Goal: Information Seeking & Learning: Learn about a topic

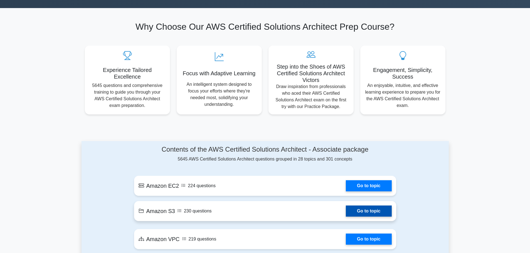
click at [369, 213] on link "Go to topic" at bounding box center [369, 211] width 46 height 11
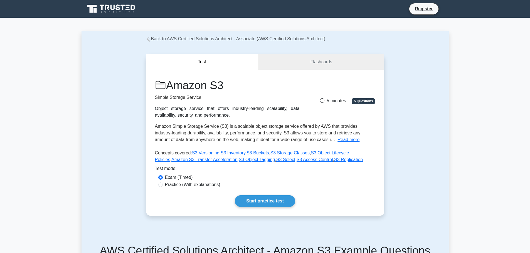
click at [189, 187] on label "Practice (With explanations)" at bounding box center [192, 185] width 55 height 7
click at [163, 187] on input "Practice (With explanations)" at bounding box center [160, 185] width 4 height 4
radio input "true"
click at [275, 204] on link "Start practice test" at bounding box center [265, 202] width 60 height 12
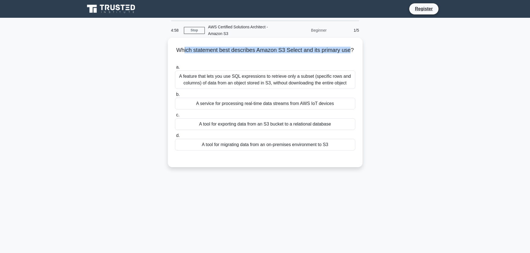
drag, startPoint x: 183, startPoint y: 49, endPoint x: 351, endPoint y: 50, distance: 167.2
click at [351, 50] on h5 "Which statement best describes Amazon S3 Select and its primary use? .spinner_0…" at bounding box center [264, 54] width 181 height 14
click at [259, 59] on h5 "Which statement best describes Amazon S3 Select and its primary use? .spinner_0…" at bounding box center [264, 54] width 181 height 14
click at [196, 51] on h5 "Which statement best describes Amazon S3 Select and its primary use? .spinner_0…" at bounding box center [264, 54] width 181 height 14
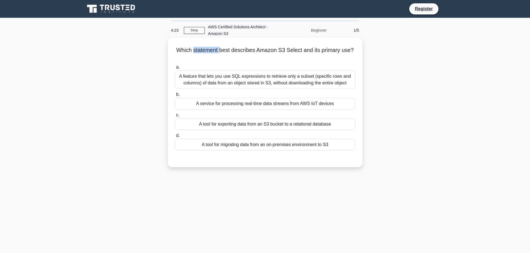
click at [249, 103] on div "A service for processing real-time data streams from AWS IoT devices" at bounding box center [265, 104] width 180 height 12
click at [175, 97] on input "b. A service for processing real-time data streams from AWS IoT devices" at bounding box center [175, 95] width 0 height 4
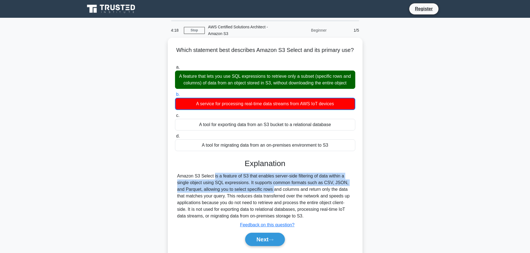
drag, startPoint x: 176, startPoint y: 178, endPoint x: 234, endPoint y: 193, distance: 59.9
click at [234, 193] on div "Amazon S3 Select is a feature of S3 that enables server-side filtering of data …" at bounding box center [265, 196] width 180 height 47
click at [326, 219] on div "Amazon S3 Select is a feature of S3 that enables server-side filtering of data …" at bounding box center [265, 196] width 176 height 47
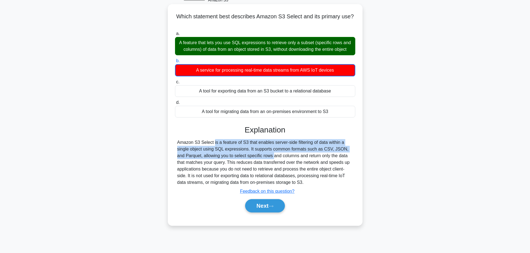
scroll to position [47, 0]
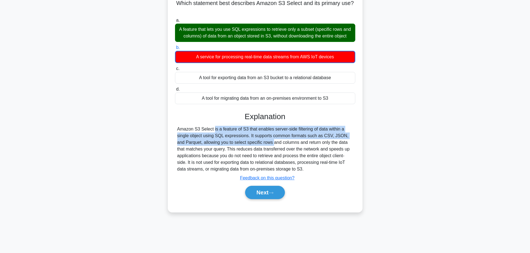
drag, startPoint x: 170, startPoint y: 131, endPoint x: 321, endPoint y: 170, distance: 155.9
click at [321, 170] on div "Which statement best describes Amazon S3 Select and its primary use? .spinner_0…" at bounding box center [265, 101] width 190 height 217
click at [329, 145] on div "Amazon S3 Select is a feature of S3 that enables server-side filtering of data …" at bounding box center [265, 149] width 176 height 47
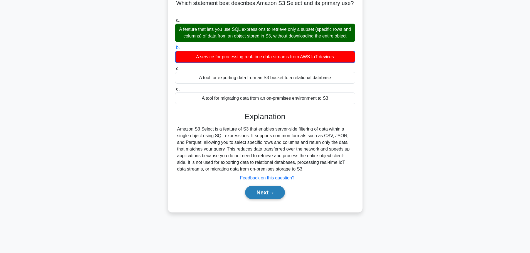
click at [253, 198] on button "Next" at bounding box center [265, 192] width 40 height 13
click at [272, 196] on button "Next" at bounding box center [265, 192] width 40 height 13
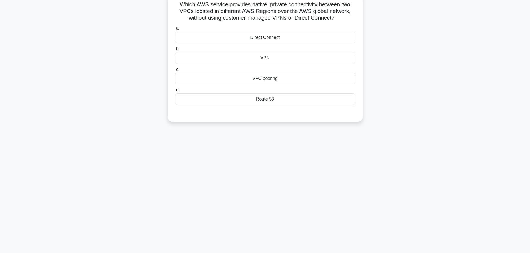
scroll to position [0, 0]
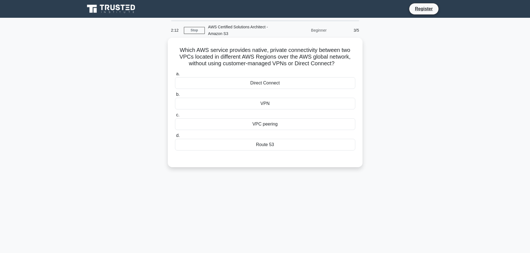
click at [305, 136] on label "d. Route 53" at bounding box center [265, 141] width 180 height 18
click at [175, 136] on input "d. Route 53" at bounding box center [175, 136] width 0 height 4
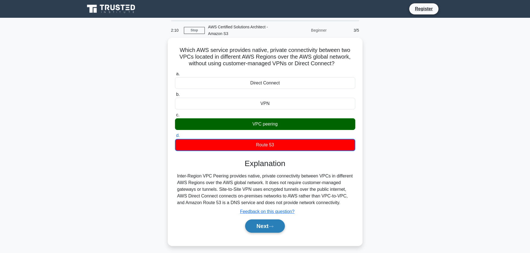
click at [272, 227] on icon at bounding box center [271, 226] width 5 height 3
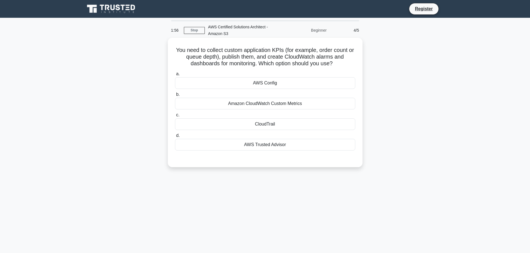
click at [303, 129] on div "CloudTrail" at bounding box center [265, 125] width 180 height 12
click at [175, 117] on input "c. CloudTrail" at bounding box center [175, 116] width 0 height 4
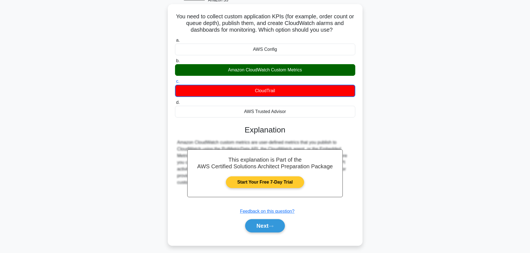
scroll to position [47, 0]
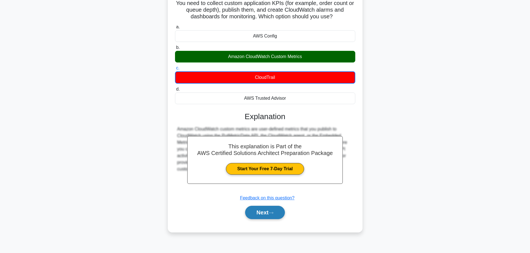
click at [267, 208] on button "Next" at bounding box center [265, 212] width 40 height 13
click at [275, 212] on button "Next" at bounding box center [265, 212] width 40 height 13
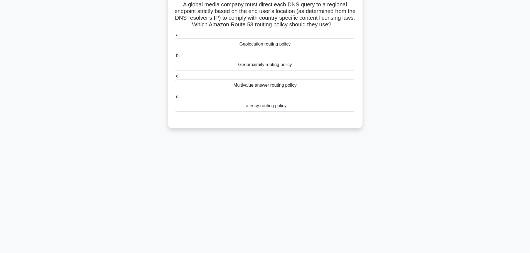
scroll to position [0, 0]
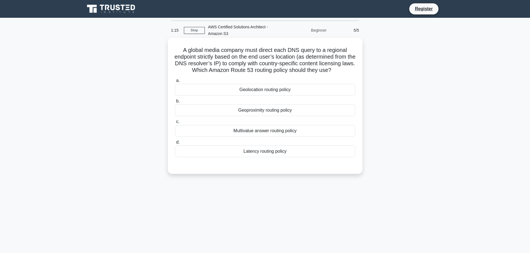
click at [306, 92] on div "Geolocation routing policy" at bounding box center [265, 90] width 180 height 12
click at [175, 83] on input "a. Geolocation routing policy" at bounding box center [175, 81] width 0 height 4
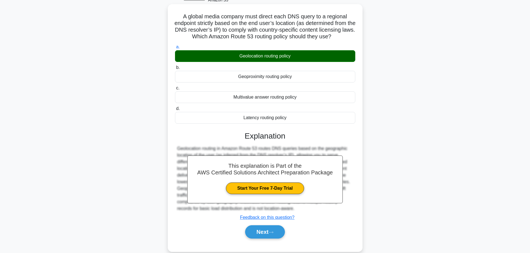
scroll to position [47, 0]
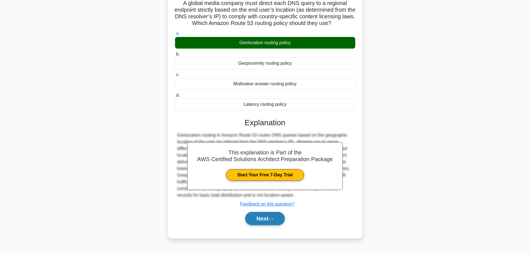
click at [263, 222] on button "Next" at bounding box center [265, 218] width 40 height 13
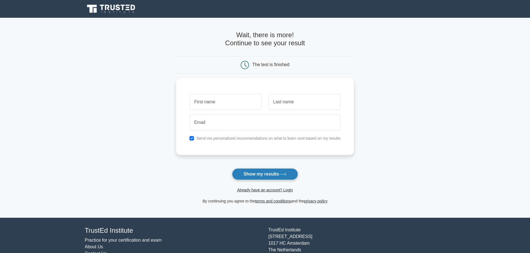
click at [284, 180] on button "Show my results" at bounding box center [265, 175] width 66 height 12
type input "s"
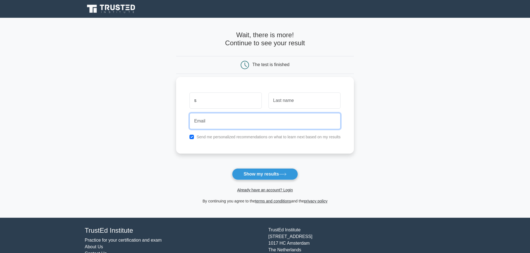
click at [263, 122] on input "email" at bounding box center [264, 121] width 151 height 16
click at [277, 141] on div "s Send me personalized recommendations on what to learn next based on my results" at bounding box center [265, 115] width 178 height 77
click at [278, 136] on label "Send me personalized recommendations on what to learn next based on my results" at bounding box center [268, 137] width 144 height 4
click at [277, 139] on label "Send me personalized recommendations on what to learn next based on my results" at bounding box center [268, 137] width 144 height 4
click at [277, 135] on div "Send me personalized recommendations on what to learn next based on my results" at bounding box center [265, 137] width 158 height 7
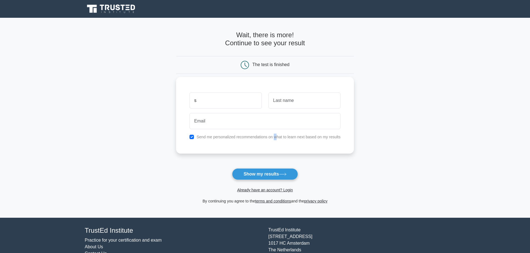
click at [275, 137] on label "Send me personalized recommendations on what to learn next based on my results" at bounding box center [268, 137] width 144 height 4
click at [189, 139] on div "Send me personalized recommendations on what to learn next based on my results" at bounding box center [265, 137] width 158 height 7
click at [189, 137] on div "Send me personalized recommendations on what to learn next based on my results" at bounding box center [265, 137] width 158 height 7
click at [192, 136] on input "checkbox" at bounding box center [191, 137] width 4 height 4
checkbox input "false"
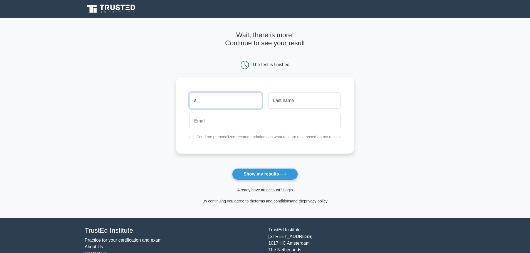
click at [205, 106] on input "s" at bounding box center [225, 101] width 72 height 16
type input "saaa"
click at [286, 99] on input "text" at bounding box center [305, 101] width 72 height 16
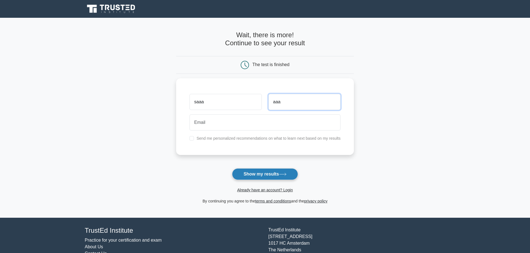
type input "aaa"
click at [249, 170] on button "Show my results" at bounding box center [265, 175] width 66 height 12
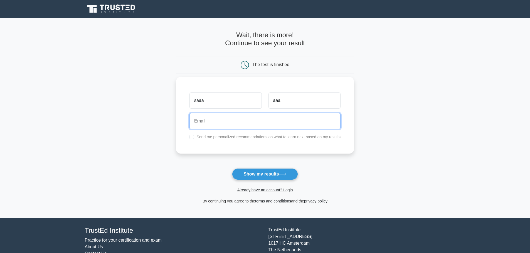
click at [274, 125] on input "email" at bounding box center [264, 121] width 151 height 16
click at [258, 131] on div "ddd" at bounding box center [265, 121] width 158 height 21
click at [258, 124] on input "ddd" at bounding box center [264, 121] width 151 height 16
click at [258, 123] on input "ddd" at bounding box center [264, 121] width 151 height 16
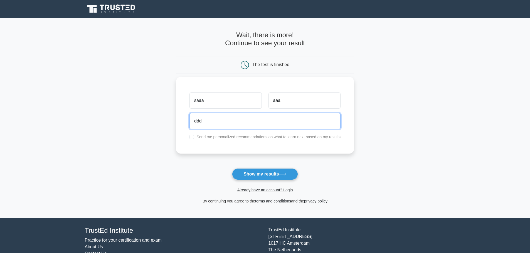
click at [258, 123] on input "ddd" at bounding box center [264, 121] width 151 height 16
click at [258, 120] on input "ddd" at bounding box center [264, 121] width 151 height 16
type input "ddd@123123"
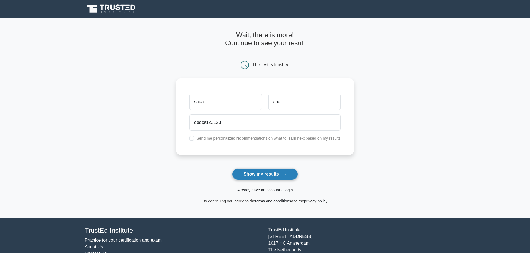
click at [245, 173] on button "Show my results" at bounding box center [265, 175] width 66 height 12
